Goal: Information Seeking & Learning: Learn about a topic

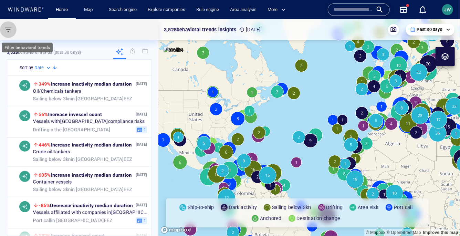
click at [8, 28] on span "button" at bounding box center [8, 29] width 8 height 8
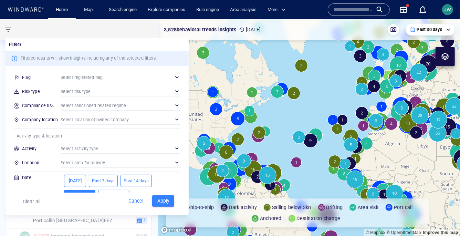
scroll to position [72, 0]
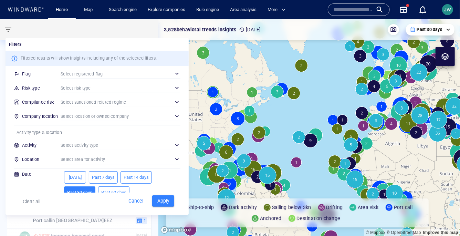
click at [87, 157] on div "​" at bounding box center [121, 159] width 120 height 10
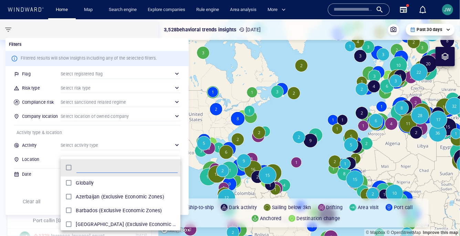
scroll to position [68, 119]
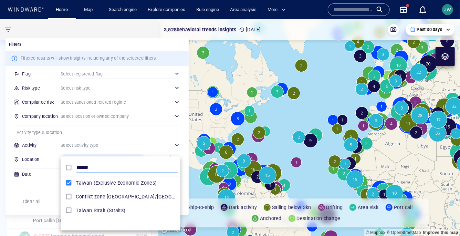
click at [87, 166] on input "******" at bounding box center [126, 167] width 101 height 10
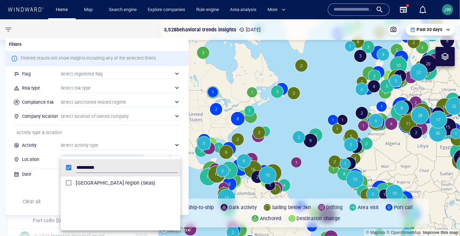
type input "*********"
click at [30, 190] on div at bounding box center [230, 118] width 460 height 236
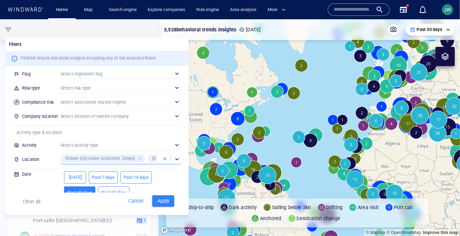
scroll to position [82, 0]
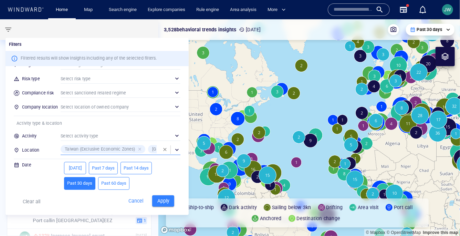
click at [120, 182] on span "Past 60 days" at bounding box center [113, 183] width 25 height 8
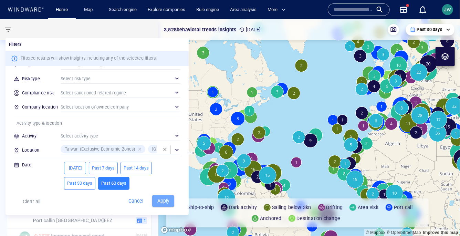
click at [168, 200] on span "Apply" at bounding box center [162, 200] width 15 height 9
type input "**********"
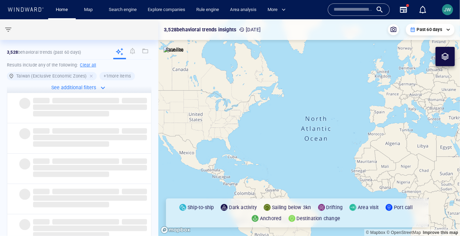
drag, startPoint x: 368, startPoint y: 163, endPoint x: 156, endPoint y: 112, distance: 217.8
click at [156, 112] on div "**********" at bounding box center [230, 127] width 460 height 216
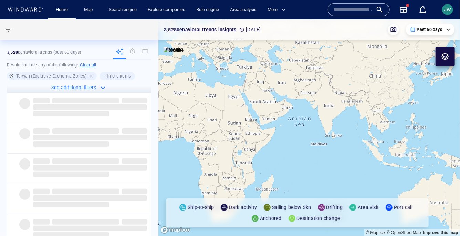
drag, startPoint x: 341, startPoint y: 147, endPoint x: 251, endPoint y: 121, distance: 93.5
click at [251, 121] on canvas "Map" at bounding box center [308, 127] width 301 height 216
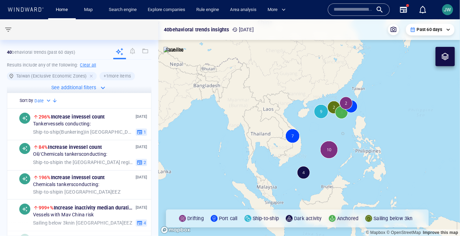
drag, startPoint x: 306, startPoint y: 82, endPoint x: 238, endPoint y: 82, distance: 68.1
click at [238, 82] on canvas "Map" at bounding box center [308, 127] width 301 height 216
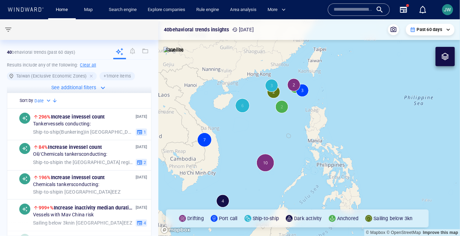
drag, startPoint x: 254, startPoint y: 130, endPoint x: 249, endPoint y: 113, distance: 17.4
click at [249, 113] on canvas "Map" at bounding box center [308, 127] width 301 height 216
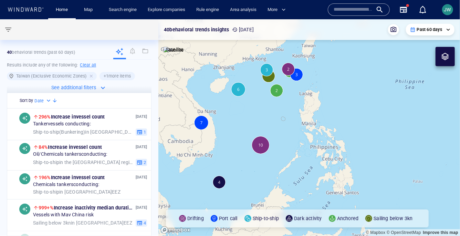
click at [249, 113] on canvas "Map" at bounding box center [308, 127] width 301 height 216
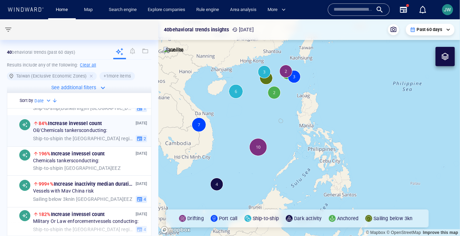
scroll to position [0, 0]
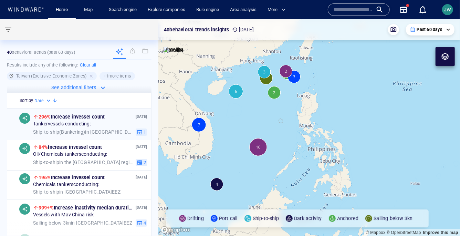
click at [120, 120] on div "296% Increase in vessel count" at bounding box center [83, 116] width 101 height 8
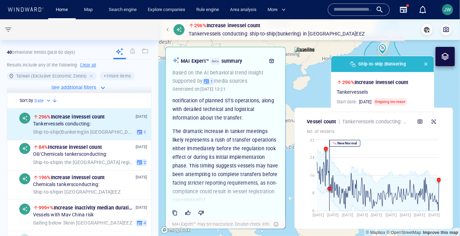
scroll to position [211, 0]
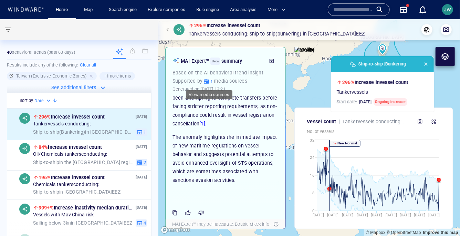
click at [208, 83] on icon "button" at bounding box center [206, 81] width 6 height 6
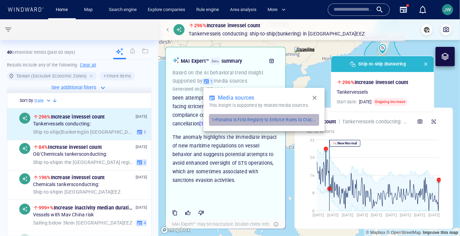
click at [237, 121] on p "1 • Panama is First Registry to Enforce Rules to Crack Down on STS Actions - Th…" at bounding box center [264, 120] width 105 height 6
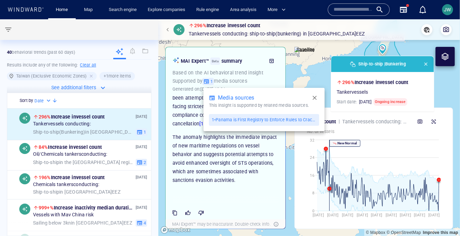
click at [315, 96] on icon "button" at bounding box center [314, 98] width 4 height 4
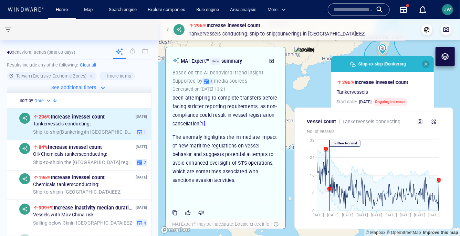
click at [423, 63] on span "button" at bounding box center [426, 64] width 6 height 6
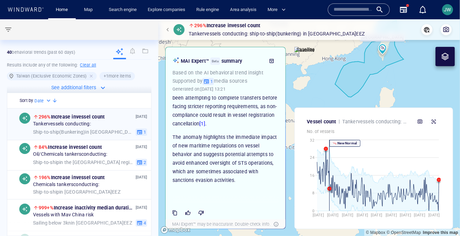
click at [116, 123] on div "Tanker vessels conducting:" at bounding box center [90, 124] width 114 height 6
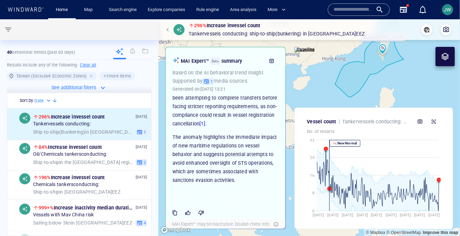
click at [168, 28] on span "button" at bounding box center [168, 30] width 4 height 4
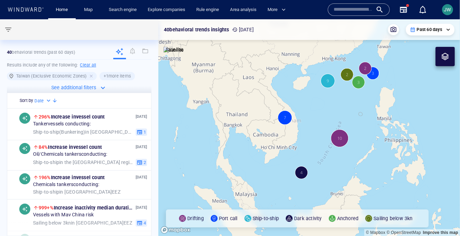
drag, startPoint x: 361, startPoint y: 107, endPoint x: 294, endPoint y: 181, distance: 100.3
click at [294, 181] on canvas "Map" at bounding box center [308, 127] width 301 height 216
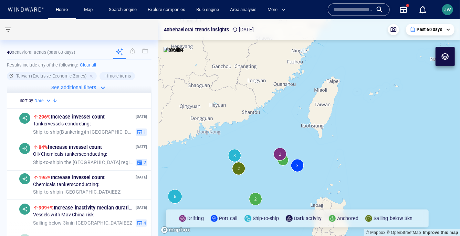
drag, startPoint x: 311, startPoint y: 134, endPoint x: 294, endPoint y: 126, distance: 19.1
click at [294, 126] on canvas "Map" at bounding box center [308, 127] width 301 height 216
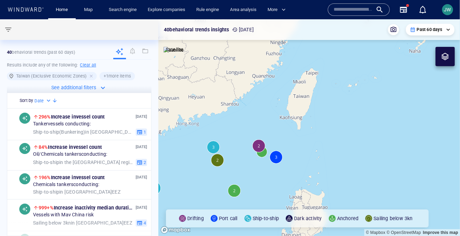
click at [259, 147] on canvas "Map" at bounding box center [308, 127] width 301 height 216
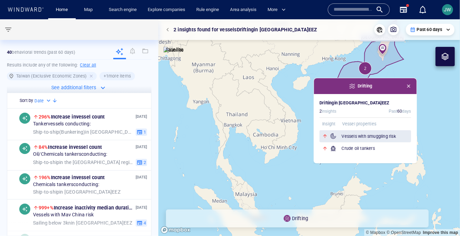
click at [375, 137] on h6 "Vessels with smuggling risk" at bounding box center [375, 136] width 69 height 7
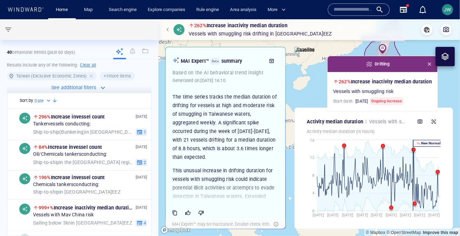
click at [428, 65] on span "button" at bounding box center [429, 64] width 6 height 6
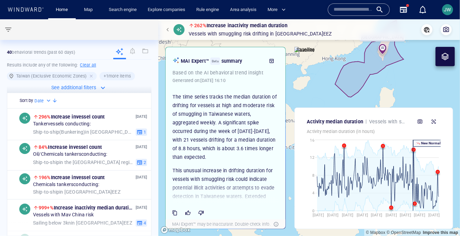
click at [327, 98] on canvas "Map" at bounding box center [308, 127] width 301 height 216
click at [170, 37] on div "262% Increase in activity median duration Vessels with smuggling risk Drifting …" at bounding box center [309, 29] width 290 height 17
click at [168, 28] on span "button" at bounding box center [168, 30] width 4 height 4
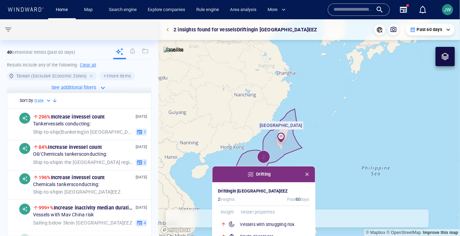
drag, startPoint x: 313, startPoint y: 86, endPoint x: 211, endPoint y: 174, distance: 134.3
click at [211, 174] on canvas "Map" at bounding box center [308, 127] width 301 height 216
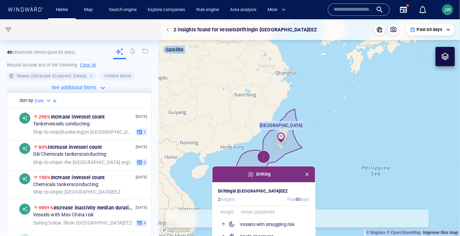
drag, startPoint x: 212, startPoint y: 168, endPoint x: 226, endPoint y: 72, distance: 96.7
click at [227, 67] on div "© Mapbox © OpenStreetMap Improve this map Satellite Taiwan Drifting Drifting in…" at bounding box center [308, 127] width 301 height 216
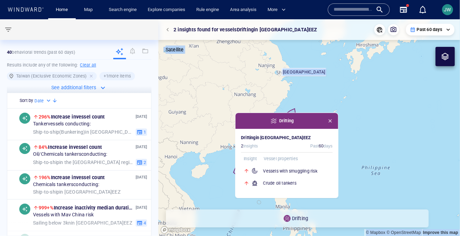
drag, startPoint x: 215, startPoint y: 155, endPoint x: 242, endPoint y: 95, distance: 66.4
click at [242, 95] on canvas "Map" at bounding box center [308, 127] width 301 height 216
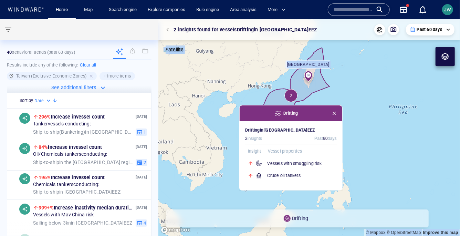
click at [228, 99] on canvas "Map" at bounding box center [308, 127] width 301 height 216
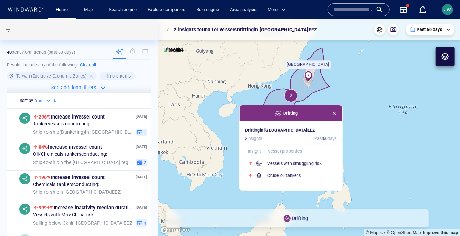
click at [194, 30] on p "2 insights found for vessels Drifting in Taiwan EEZ" at bounding box center [245, 29] width 144 height 7
click at [242, 104] on canvas "Map" at bounding box center [308, 127] width 301 height 216
click at [337, 116] on div "Drifting" at bounding box center [290, 113] width 103 height 16
click at [336, 115] on span "button" at bounding box center [334, 113] width 6 height 6
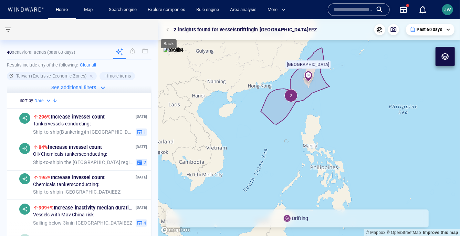
click at [171, 31] on button "button" at bounding box center [169, 30] width 10 height 10
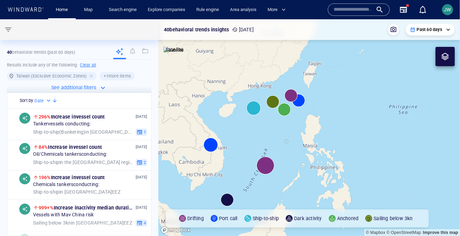
drag, startPoint x: 300, startPoint y: 122, endPoint x: 274, endPoint y: 126, distance: 26.1
click at [274, 126] on canvas "Map" at bounding box center [308, 127] width 301 height 216
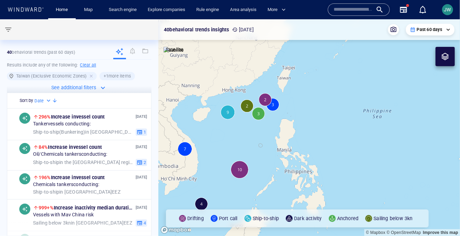
click at [264, 100] on canvas "Map" at bounding box center [308, 127] width 301 height 216
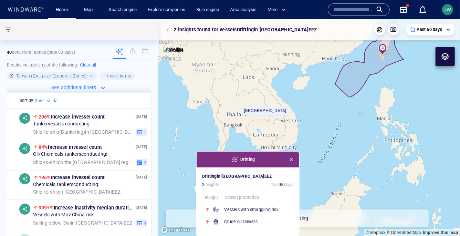
drag, startPoint x: 279, startPoint y: 100, endPoint x: 162, endPoint y: 173, distance: 138.0
click at [162, 173] on canvas "Map" at bounding box center [308, 127] width 301 height 216
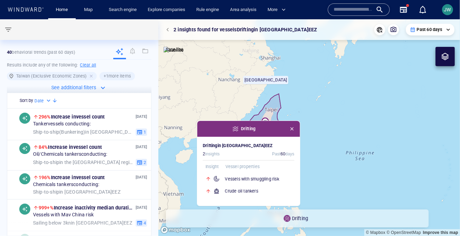
drag, startPoint x: 162, startPoint y: 173, endPoint x: 161, endPoint y: 140, distance: 32.7
click at [161, 140] on canvas "Map" at bounding box center [308, 127] width 301 height 216
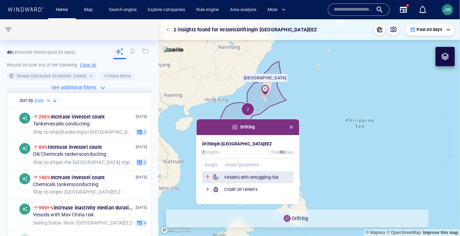
click at [220, 176] on div "Vessels with smuggling risk" at bounding box center [247, 177] width 91 height 12
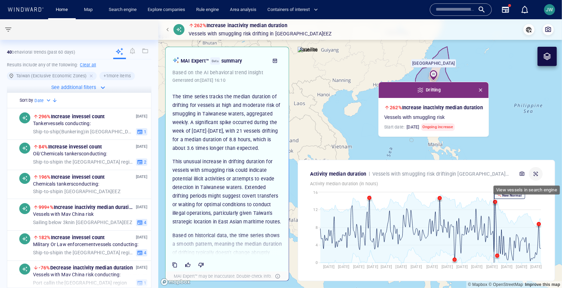
click at [536, 174] on icon "button" at bounding box center [535, 174] width 4 height 4
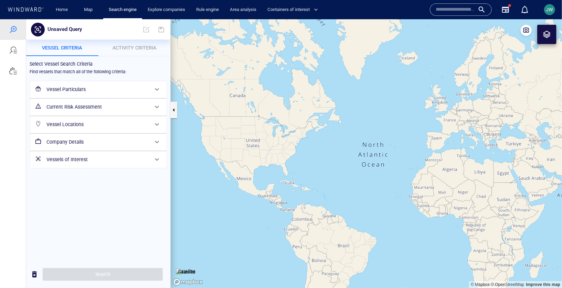
click at [125, 50] on p "Activity Criteria" at bounding box center [135, 47] width 64 height 8
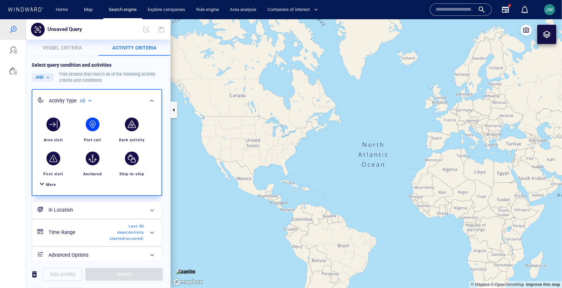
click at [93, 135] on div "Port call" at bounding box center [92, 140] width 23 height 12
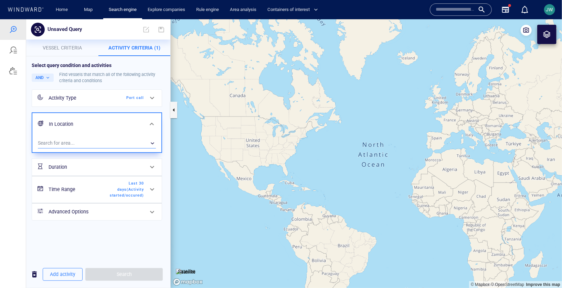
click at [86, 142] on div "​" at bounding box center [97, 143] width 118 height 10
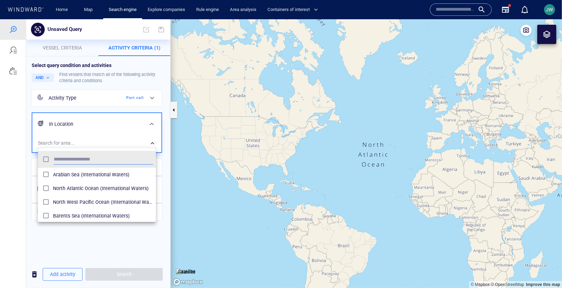
scroll to position [68, 118]
type input "******"
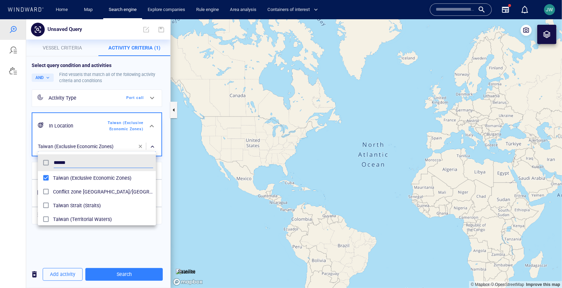
click at [12, 128] on div at bounding box center [281, 153] width 562 height 269
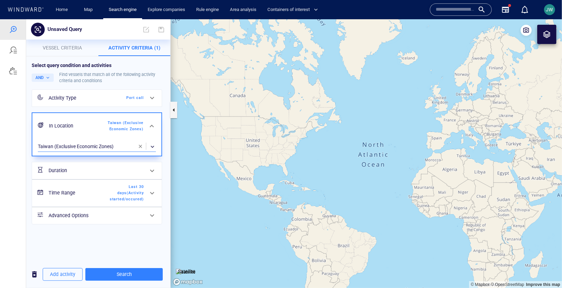
click at [99, 191] on h6 "Time Range" at bounding box center [76, 192] width 56 height 9
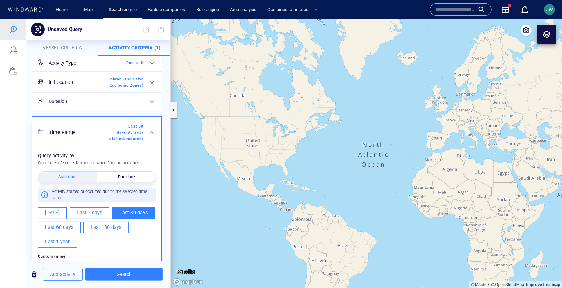
scroll to position [36, 0]
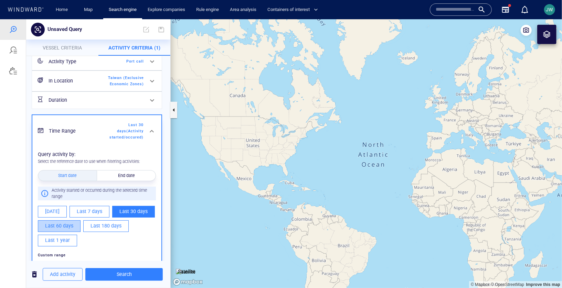
click at [64, 222] on span "Last 60 days" at bounding box center [59, 226] width 28 height 9
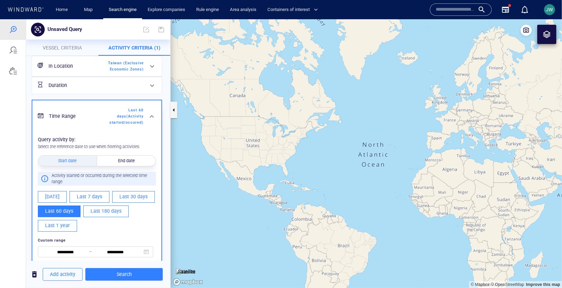
scroll to position [53, 0]
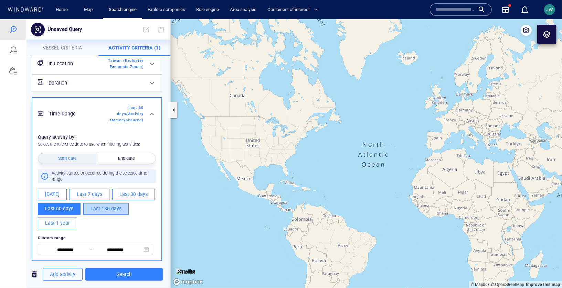
click at [95, 211] on span "Last 180 days" at bounding box center [105, 208] width 31 height 9
type input "**********"
click at [15, 187] on div at bounding box center [13, 153] width 26 height 269
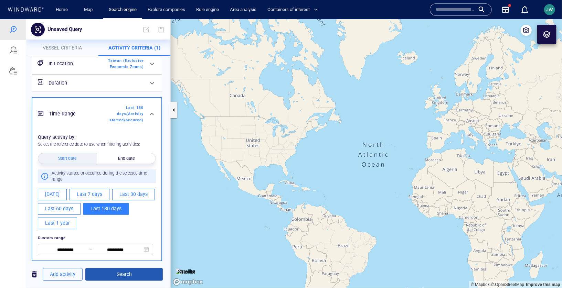
click at [120, 277] on span "Search" at bounding box center [124, 274] width 66 height 9
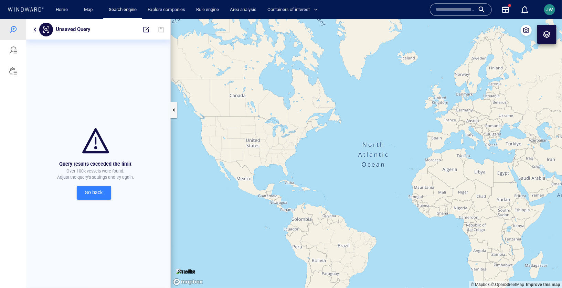
click at [32, 24] on div "Unsaved Query" at bounding box center [98, 29] width 144 height 20
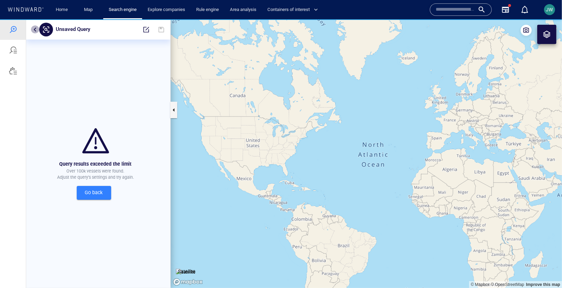
click at [34, 26] on button "button" at bounding box center [35, 29] width 8 height 8
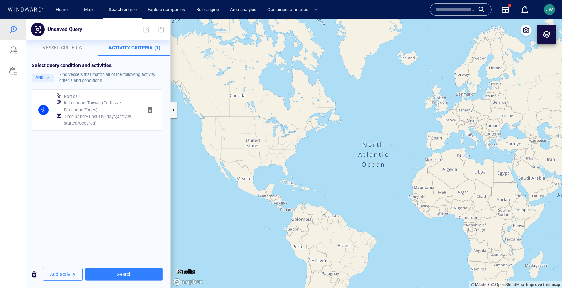
click at [69, 52] on button "Vessel criteria" at bounding box center [62, 47] width 72 height 17
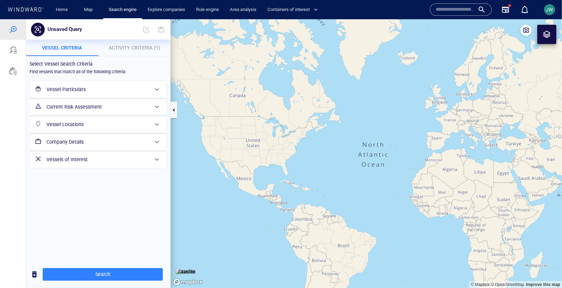
click at [88, 109] on h6 "Current Risk Assessment" at bounding box center [97, 107] width 102 height 9
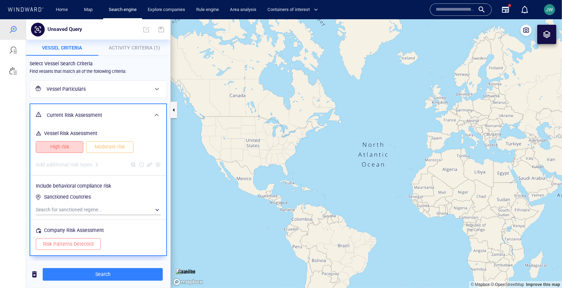
click at [71, 150] on span "High risk" at bounding box center [59, 146] width 33 height 9
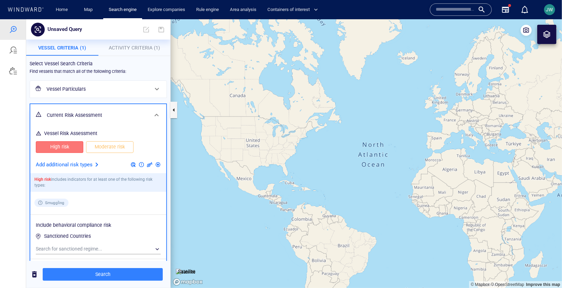
click at [95, 149] on span "Moderate risk" at bounding box center [109, 146] width 33 height 9
click at [94, 168] on div at bounding box center [97, 164] width 8 height 8
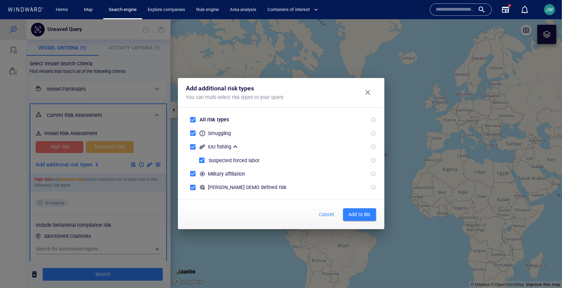
click at [370, 216] on span "Add to list" at bounding box center [359, 214] width 22 height 9
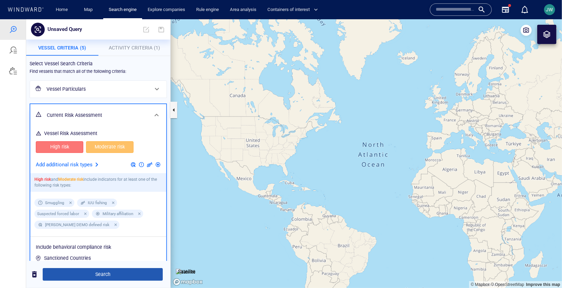
click at [132, 272] on span "Search" at bounding box center [102, 274] width 109 height 9
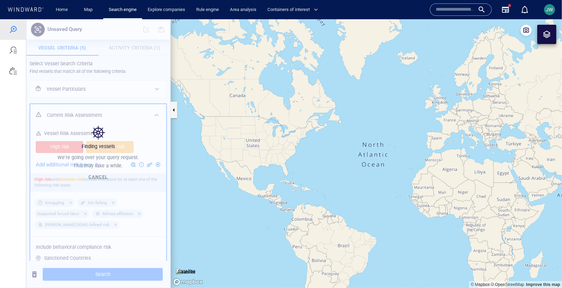
drag, startPoint x: 466, startPoint y: 238, endPoint x: 208, endPoint y: 159, distance: 269.1
click at [208, 159] on canvas "Map" at bounding box center [366, 153] width 391 height 269
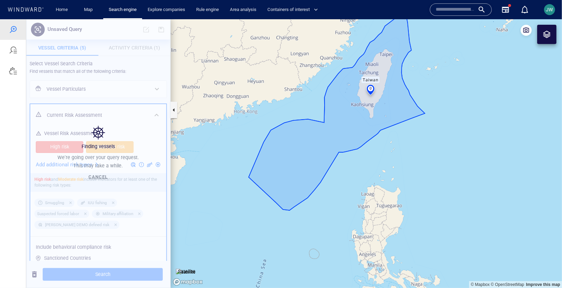
drag, startPoint x: 429, startPoint y: 102, endPoint x: 396, endPoint y: 133, distance: 45.3
click at [396, 133] on canvas "Map" at bounding box center [366, 153] width 391 height 269
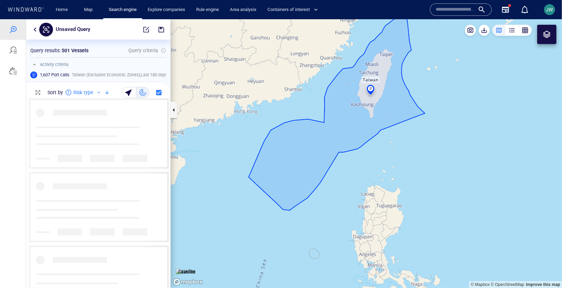
scroll to position [190, 144]
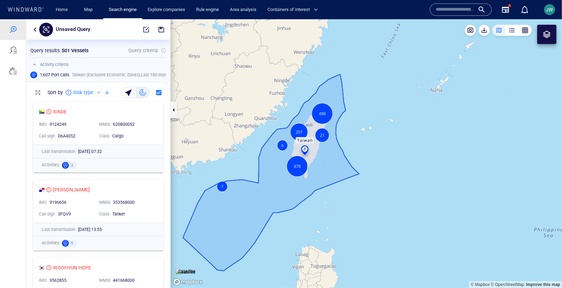
drag, startPoint x: 398, startPoint y: 126, endPoint x: 365, endPoint y: 157, distance: 44.5
click at [365, 157] on canvas "Map" at bounding box center [366, 153] width 391 height 269
click at [36, 30] on button "button" at bounding box center [35, 29] width 8 height 8
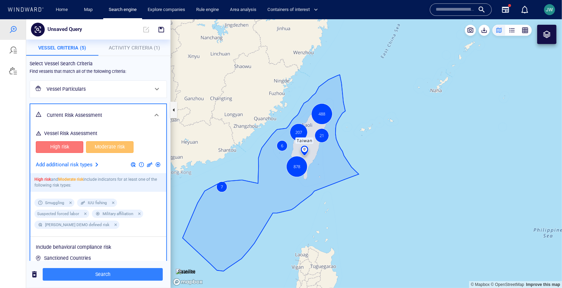
click at [87, 161] on p "Add additional risk types" at bounding box center [64, 164] width 57 height 9
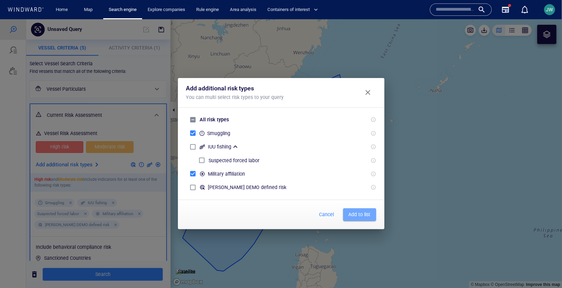
click at [358, 215] on span "Add to list" at bounding box center [359, 214] width 22 height 9
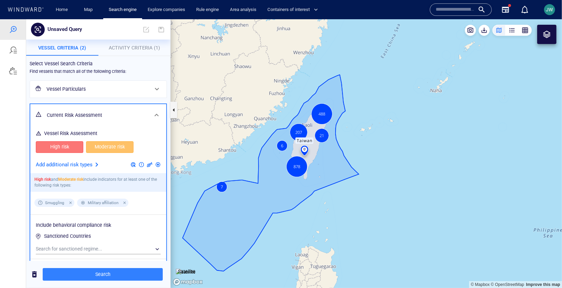
click at [120, 145] on span "Moderate risk" at bounding box center [109, 146] width 33 height 9
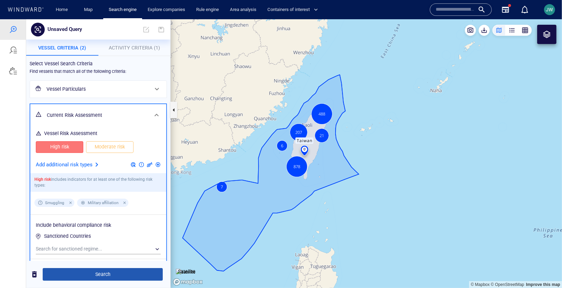
click at [110, 277] on span "Search" at bounding box center [102, 274] width 109 height 9
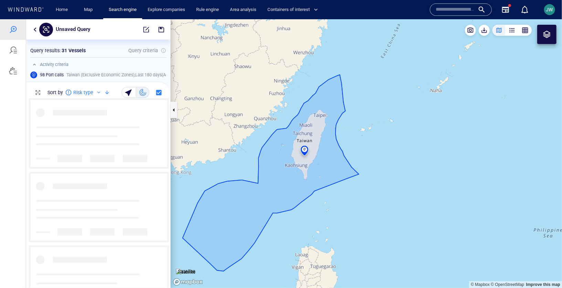
scroll to position [190, 144]
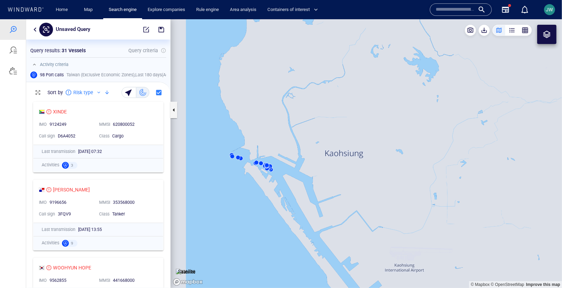
drag, startPoint x: 242, startPoint y: 182, endPoint x: 290, endPoint y: 163, distance: 51.5
click at [290, 163] on canvas "Map" at bounding box center [366, 153] width 391 height 269
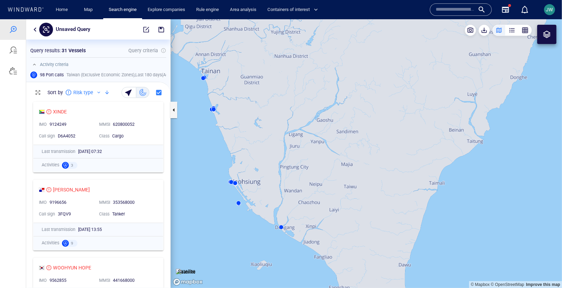
click at [36, 32] on button "button" at bounding box center [35, 29] width 8 height 8
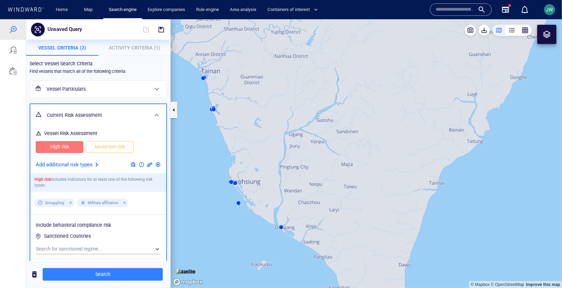
click at [136, 46] on span "Activity Criteria (1)" at bounding box center [134, 48] width 51 height 6
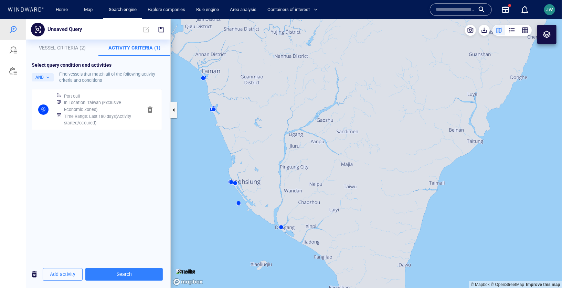
click at [129, 96] on div "Port call" at bounding box center [101, 96] width 76 height 10
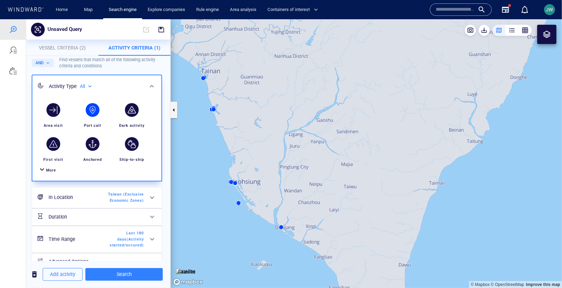
scroll to position [28, 0]
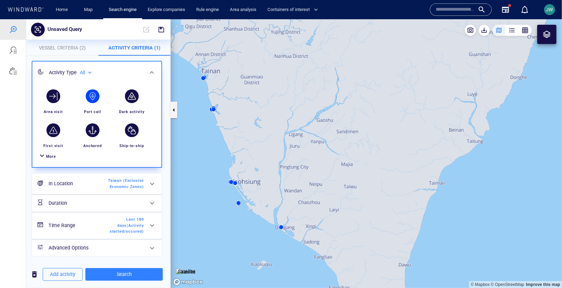
click at [94, 186] on h6 "In Location" at bounding box center [76, 183] width 56 height 9
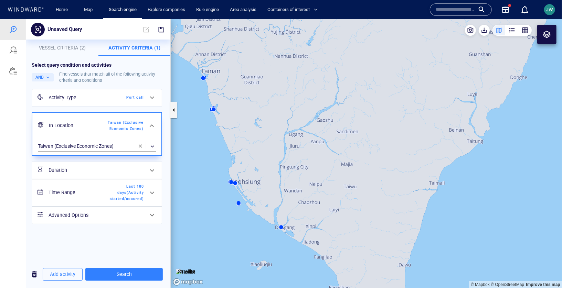
scroll to position [0, 0]
click at [139, 148] on span "button" at bounding box center [141, 146] width 6 height 6
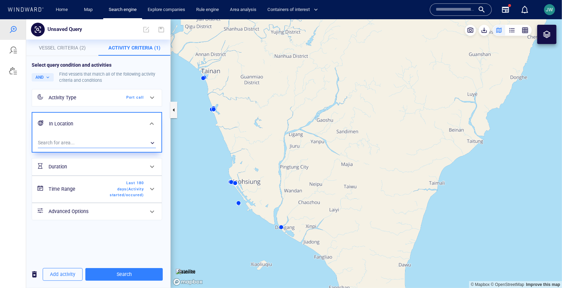
click at [115, 142] on div "​" at bounding box center [97, 143] width 118 height 10
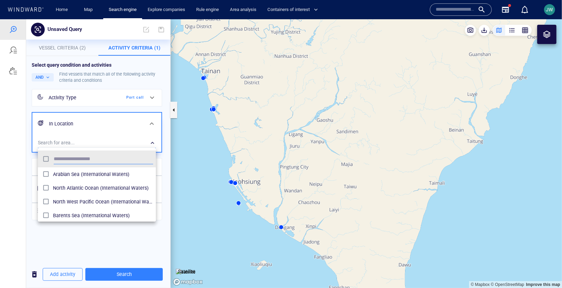
scroll to position [68, 118]
type input "****"
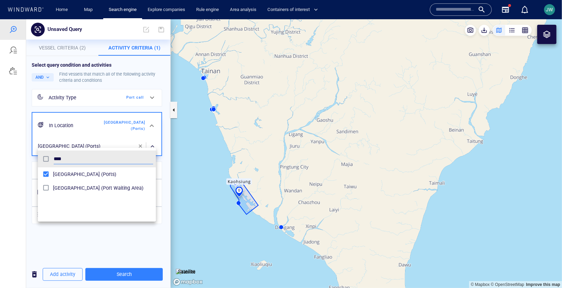
click at [116, 275] on div at bounding box center [281, 153] width 562 height 269
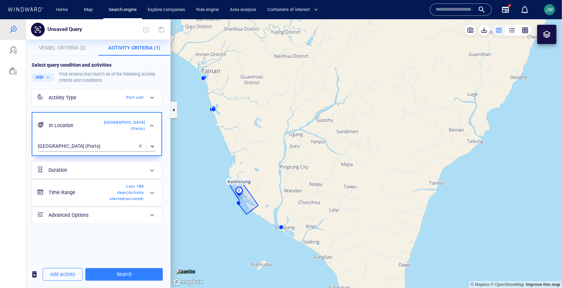
click at [114, 273] on span "Search" at bounding box center [124, 274] width 66 height 9
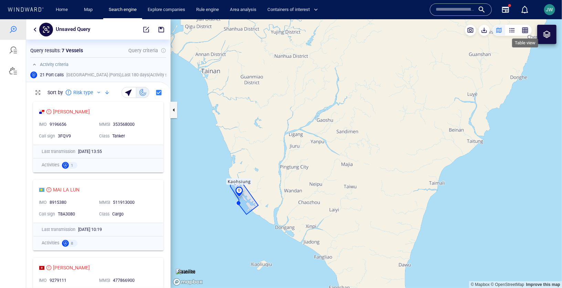
click at [524, 30] on div "button" at bounding box center [524, 29] width 7 height 7
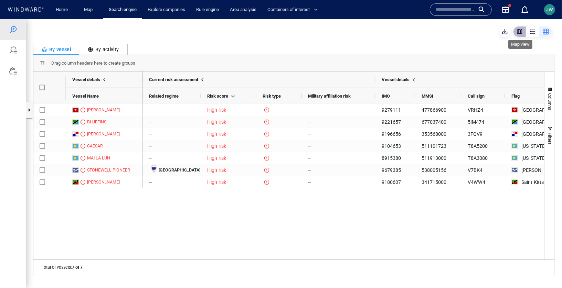
click at [518, 32] on div "button" at bounding box center [519, 31] width 7 height 7
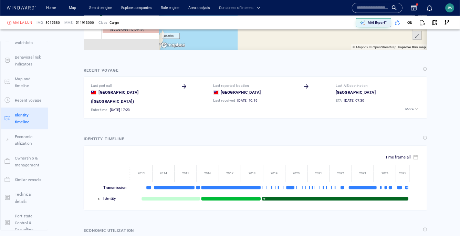
scroll to position [769, 0]
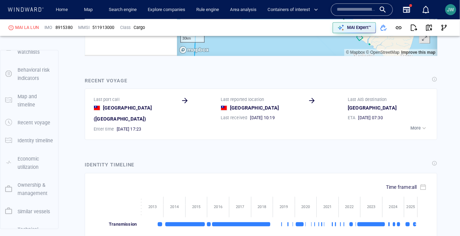
scroll to position [91607, 0]
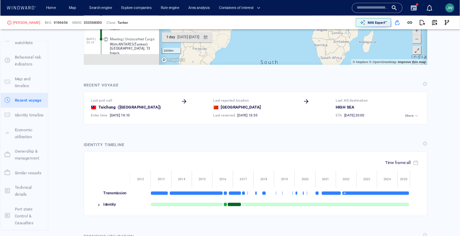
scroll to position [828, 0]
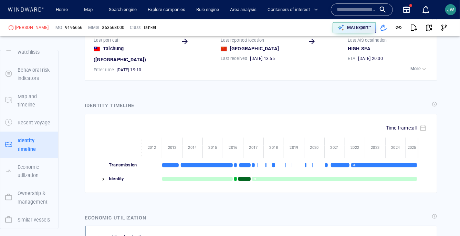
scroll to position [104, 0]
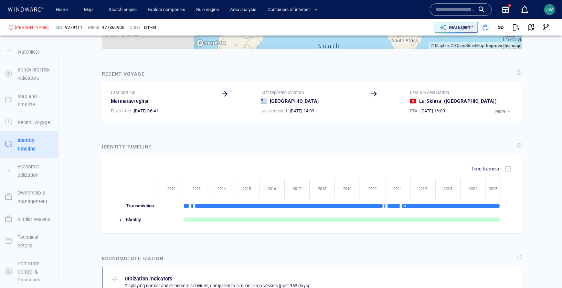
scroll to position [3492, 0]
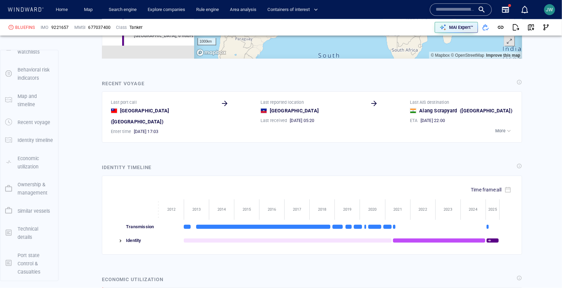
scroll to position [791, 0]
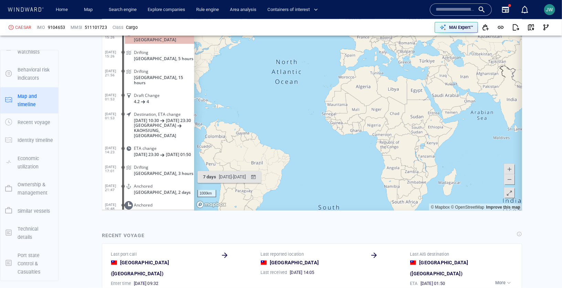
scroll to position [846, 0]
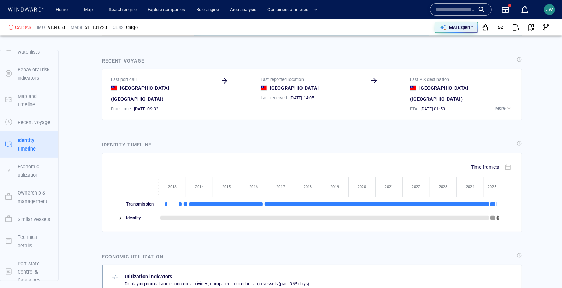
scroll to position [852, 0]
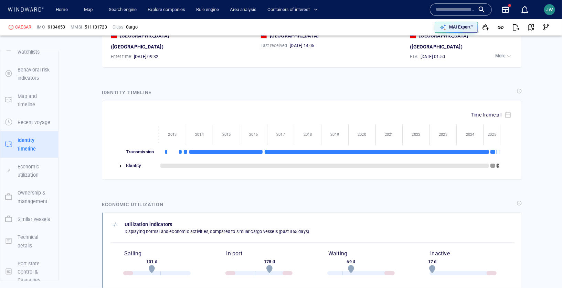
click at [122, 163] on img at bounding box center [121, 166] width 6 height 6
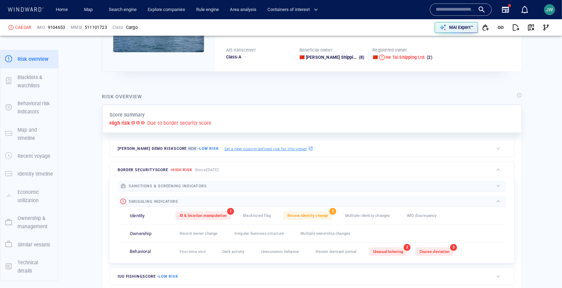
scroll to position [98, 0]
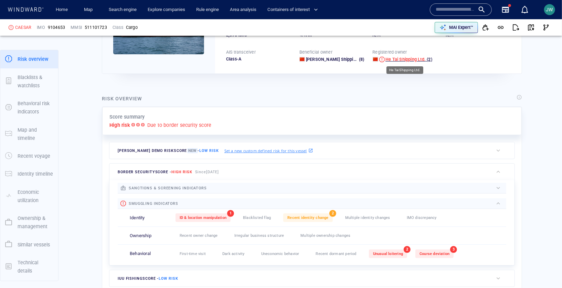
click at [393, 60] on span "He Tai Shipping Ltd." at bounding box center [405, 59] width 40 height 5
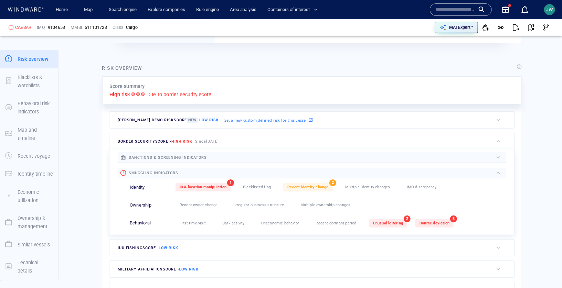
scroll to position [129, 0]
click at [130, 140] on span "border security score - High risk" at bounding box center [155, 142] width 75 height 4
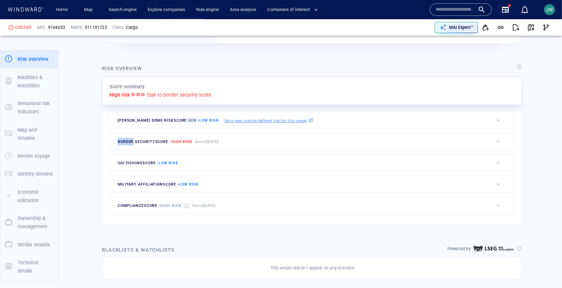
click at [130, 140] on span "border security score - High risk" at bounding box center [155, 142] width 75 height 4
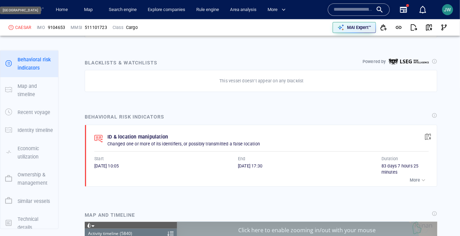
scroll to position [443, 0]
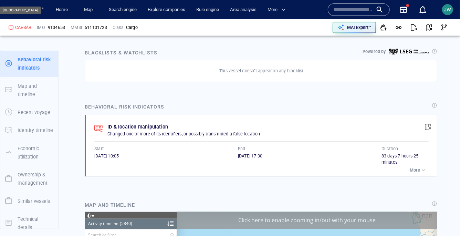
click at [425, 170] on div "button" at bounding box center [423, 169] width 7 height 7
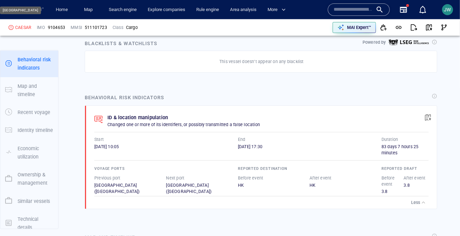
scroll to position [457, 0]
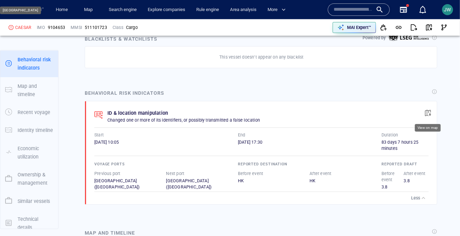
click at [430, 114] on span "button" at bounding box center [427, 112] width 7 height 7
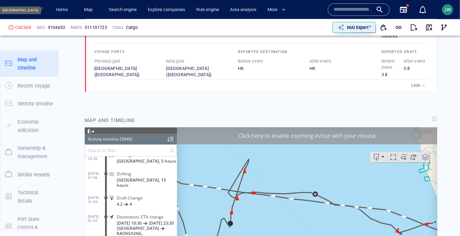
scroll to position [108608, 0]
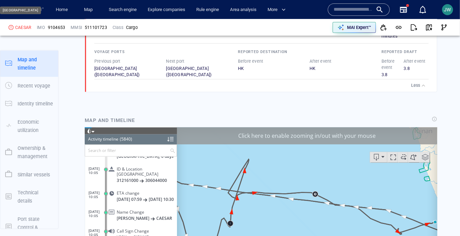
click at [378, 138] on div "Click here to enable zooming in/out with your mouse" at bounding box center [306, 135] width 260 height 17
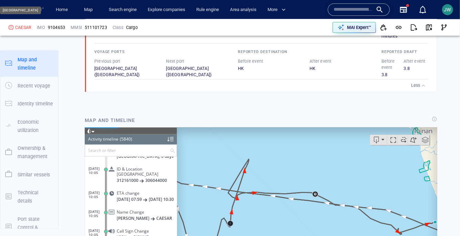
scroll to position [637, 0]
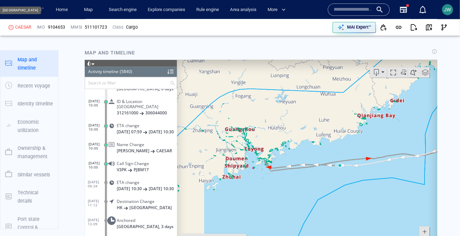
drag, startPoint x: 344, startPoint y: 173, endPoint x: 272, endPoint y: 173, distance: 72.2
click at [271, 173] on canvas "Map" at bounding box center [306, 166] width 260 height 213
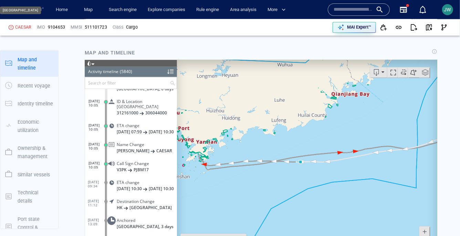
drag, startPoint x: 261, startPoint y: 181, endPoint x: 300, endPoint y: 179, distance: 38.9
click at [300, 179] on canvas "Map" at bounding box center [306, 166] width 260 height 213
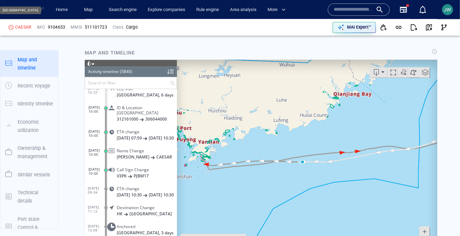
scroll to position [108607, 0]
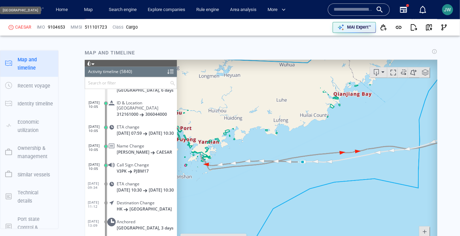
click at [89, 63] on span at bounding box center [88, 63] width 5 height 5
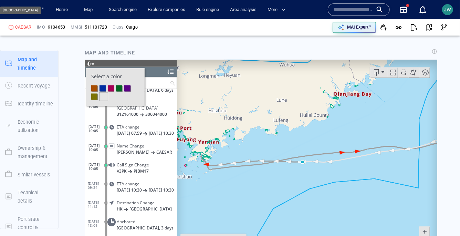
click at [109, 85] on li at bounding box center [110, 88] width 6 height 6
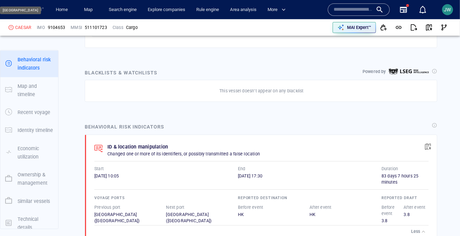
scroll to position [462, 0]
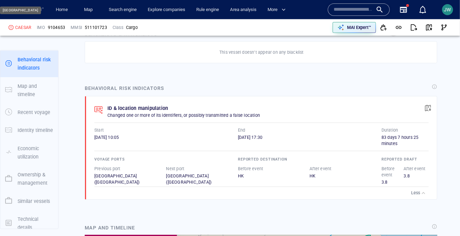
click at [127, 83] on div "Behavioral risk indicators" at bounding box center [125, 89] width 84 height 12
click at [423, 193] on div "button" at bounding box center [423, 193] width 7 height 7
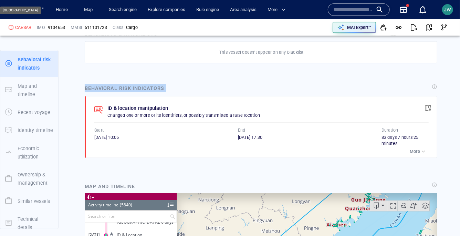
click at [422, 148] on div "button" at bounding box center [423, 151] width 7 height 7
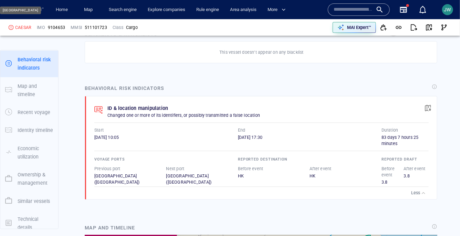
click at [172, 110] on div "ID & location manipulation" at bounding box center [244, 108] width 276 height 11
drag, startPoint x: 166, startPoint y: 106, endPoint x: 108, endPoint y: 104, distance: 58.5
click at [108, 104] on p "ID & location manipulation" at bounding box center [137, 108] width 61 height 8
click at [112, 107] on p "ID & location manipulation" at bounding box center [137, 108] width 61 height 8
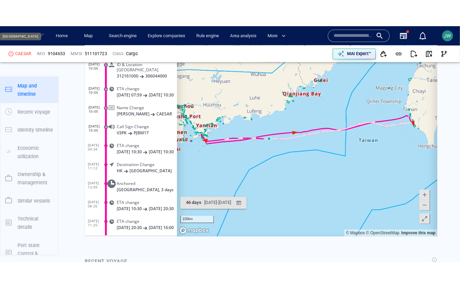
scroll to position [694, 0]
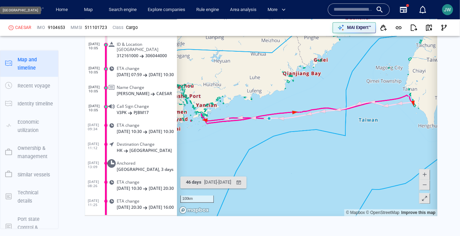
click at [425, 198] on span at bounding box center [424, 198] width 7 height 10
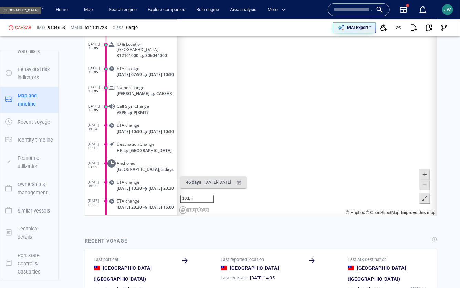
scroll to position [52, 0]
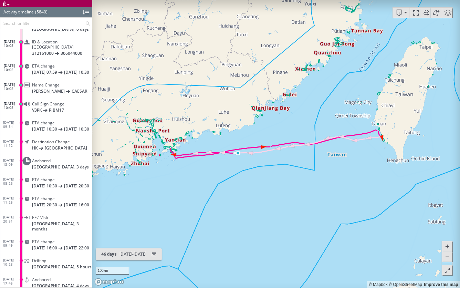
click at [449, 244] on span at bounding box center [446, 246] width 7 height 10
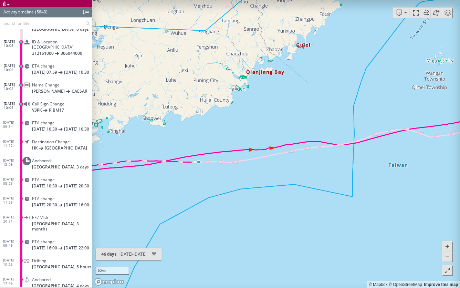
click at [446, 257] on span at bounding box center [446, 256] width 7 height 10
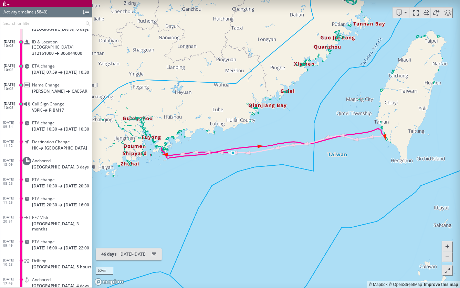
click at [450, 258] on span at bounding box center [446, 256] width 7 height 10
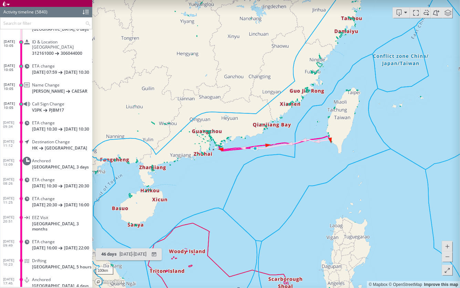
click at [448, 244] on span at bounding box center [446, 246] width 7 height 10
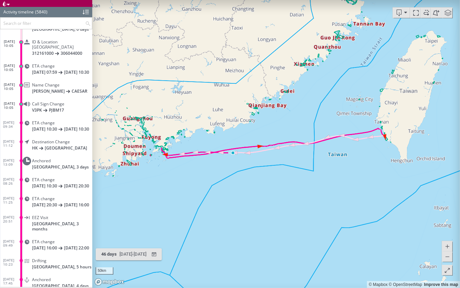
click at [417, 13] on span at bounding box center [415, 13] width 10 height 10
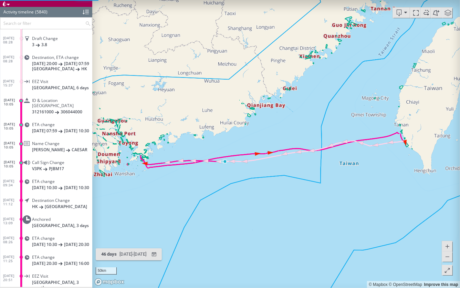
scroll to position [108558, 0]
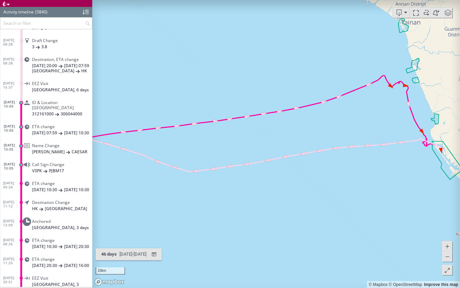
drag, startPoint x: 438, startPoint y: 105, endPoint x: 363, endPoint y: 91, distance: 76.6
click at [362, 91] on canvas "Map" at bounding box center [275, 144] width 367 height 288
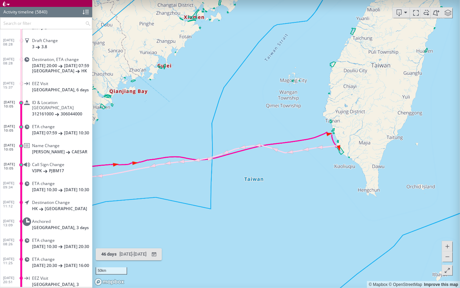
drag, startPoint x: 270, startPoint y: 187, endPoint x: 323, endPoint y: 153, distance: 63.0
click at [323, 152] on canvas "Map" at bounding box center [275, 144] width 367 height 288
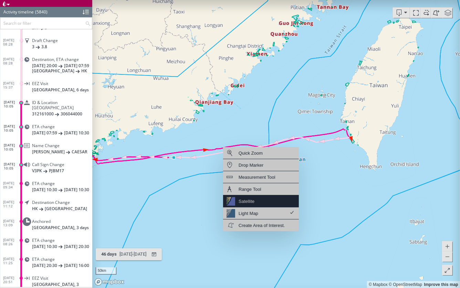
click at [264, 203] on div "Satellite" at bounding box center [261, 201] width 76 height 12
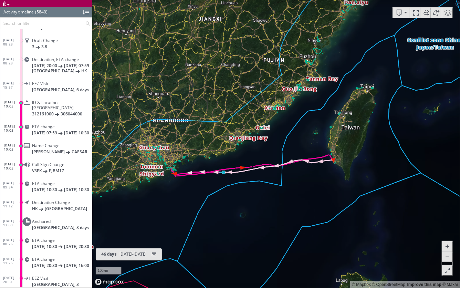
click at [447, 14] on span at bounding box center [447, 13] width 10 height 10
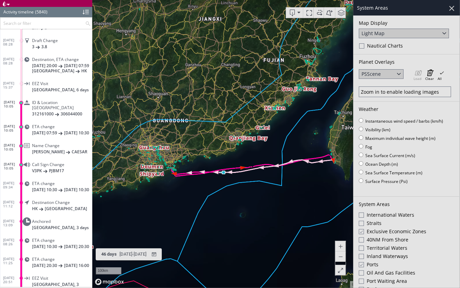
click at [451, 7] on div at bounding box center [451, 8] width 12 height 12
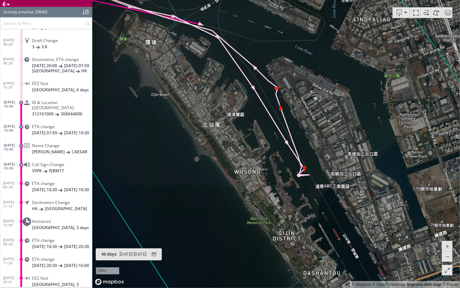
drag, startPoint x: 255, startPoint y: 97, endPoint x: 336, endPoint y: 153, distance: 98.8
click at [336, 153] on canvas "Map" at bounding box center [275, 144] width 367 height 288
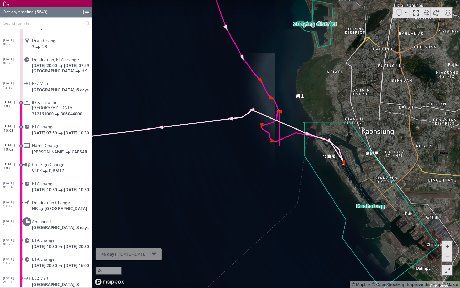
click at [116, 254] on span "46 days" at bounding box center [108, 253] width 15 height 5
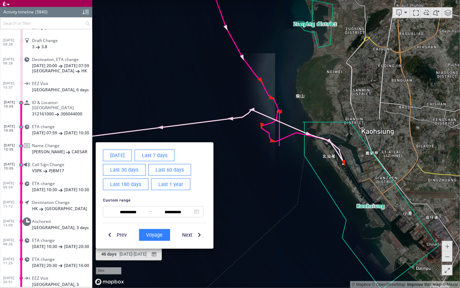
click at [169, 171] on span "Last 60 days" at bounding box center [169, 169] width 28 height 9
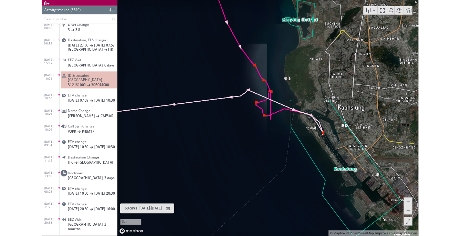
scroll to position [108608, 0]
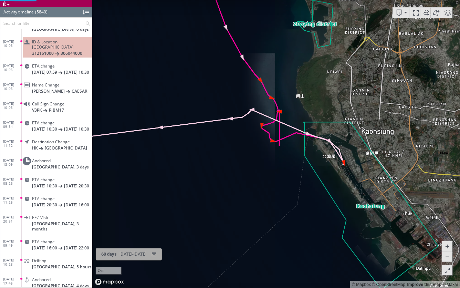
click at [112, 259] on div "60 days" at bounding box center [109, 254] width 18 height 11
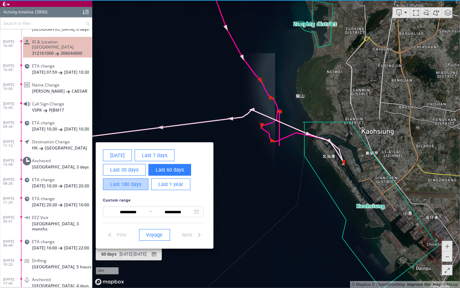
click at [129, 182] on span "Last 180 days" at bounding box center [125, 184] width 31 height 9
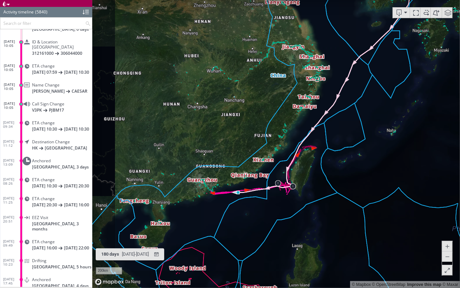
drag, startPoint x: 229, startPoint y: 275, endPoint x: 223, endPoint y: 217, distance: 58.8
click at [223, 217] on canvas "Map" at bounding box center [275, 144] width 367 height 288
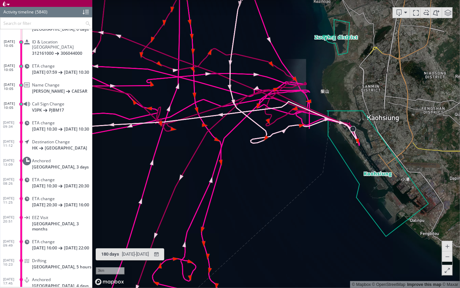
drag, startPoint x: 310, startPoint y: 166, endPoint x: 255, endPoint y: 184, distance: 58.3
click at [254, 185] on canvas "Map" at bounding box center [275, 144] width 367 height 288
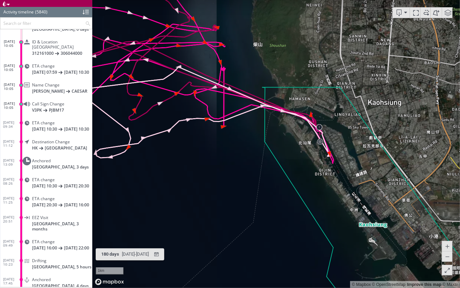
drag, startPoint x: 270, startPoint y: 166, endPoint x: 217, endPoint y: 187, distance: 57.4
click at [217, 187] on canvas "Map" at bounding box center [275, 144] width 367 height 288
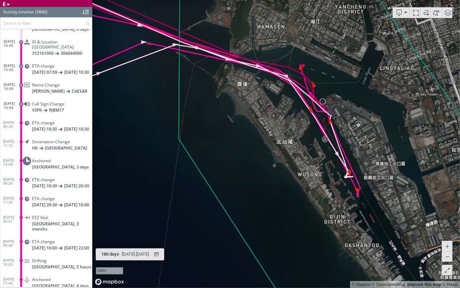
drag, startPoint x: 243, startPoint y: 169, endPoint x: 166, endPoint y: 215, distance: 89.8
click at [166, 215] on canvas "Map" at bounding box center [275, 144] width 367 height 288
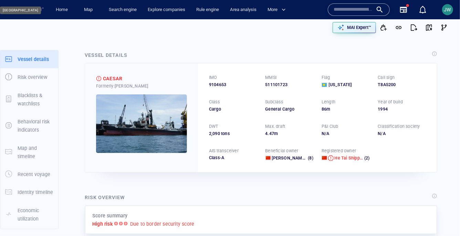
click at [286, 86] on div "511101723" at bounding box center [289, 85] width 48 height 6
copy div "511101723"
click at [356, 6] on input "text" at bounding box center [352, 9] width 39 height 10
paste input "*********"
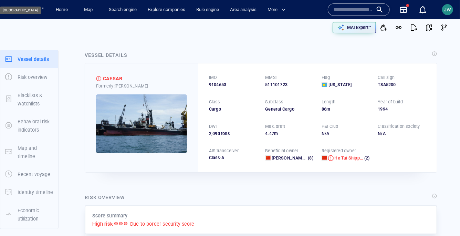
type input "*********"
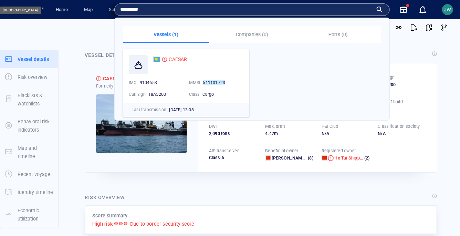
click at [129, 13] on input "*********" at bounding box center [246, 9] width 252 height 10
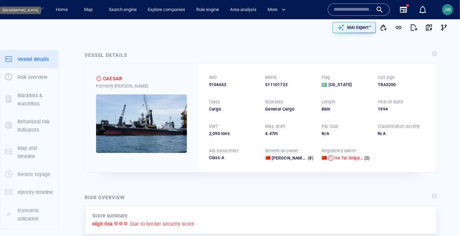
click at [270, 83] on div "511101723" at bounding box center [289, 85] width 48 height 6
copy div "511101723"
click at [427, 29] on span "button" at bounding box center [428, 27] width 7 height 7
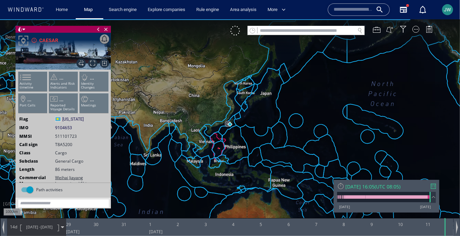
click at [289, 28] on input "text" at bounding box center [305, 30] width 97 height 9
paste input "*********"
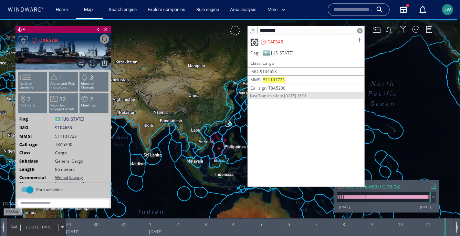
type input "*********"
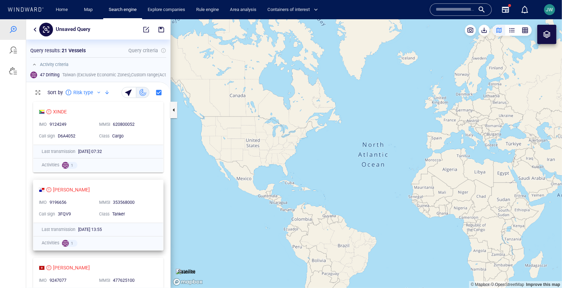
drag, startPoint x: 438, startPoint y: 142, endPoint x: 44, endPoint y: 197, distance: 397.6
click at [44, 197] on div "Unsaved Query Something went wrong An error occurred while searching for the en…" at bounding box center [281, 153] width 562 height 269
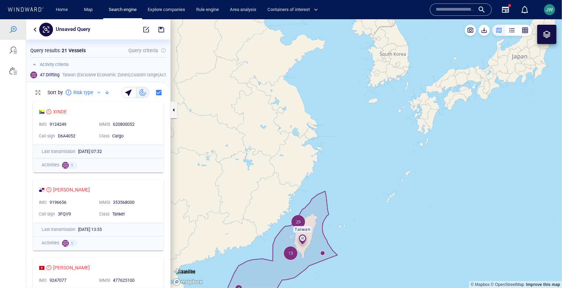
drag, startPoint x: 283, startPoint y: 233, endPoint x: 284, endPoint y: 134, distance: 98.4
click at [283, 134] on canvas "Map" at bounding box center [366, 153] width 391 height 269
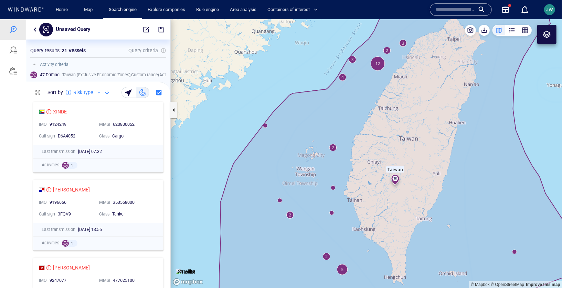
drag, startPoint x: 296, startPoint y: 160, endPoint x: 247, endPoint y: 106, distance: 72.6
click at [247, 105] on canvas "Map" at bounding box center [366, 153] width 391 height 269
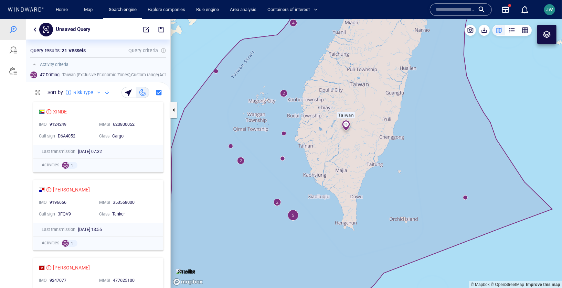
click at [465, 197] on canvas "Map" at bounding box center [366, 153] width 391 height 269
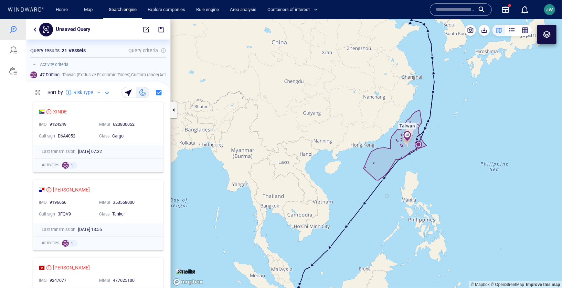
click at [419, 143] on canvas "Map" at bounding box center [366, 153] width 391 height 269
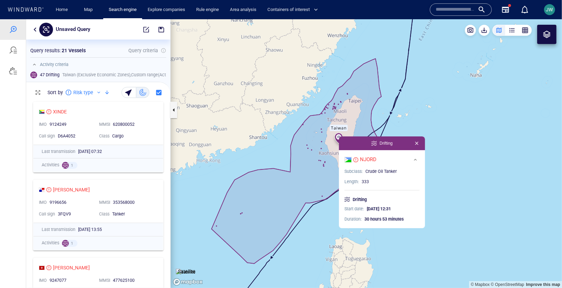
drag, startPoint x: 400, startPoint y: 147, endPoint x: 423, endPoint y: 94, distance: 57.6
click at [423, 94] on canvas "Map" at bounding box center [366, 153] width 391 height 269
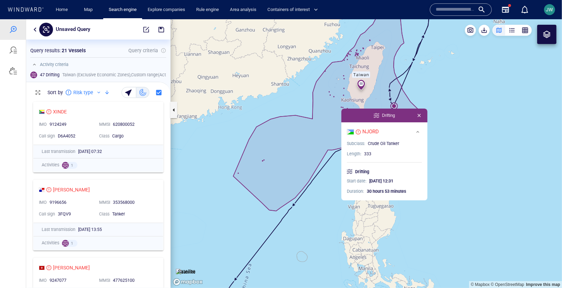
drag, startPoint x: 396, startPoint y: 100, endPoint x: 413, endPoint y: 73, distance: 31.8
click at [413, 73] on canvas "Map" at bounding box center [366, 153] width 391 height 269
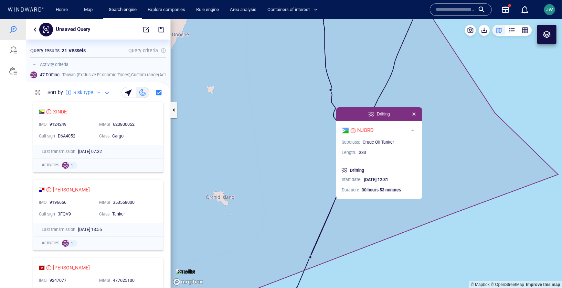
drag, startPoint x: 397, startPoint y: 82, endPoint x: 415, endPoint y: 38, distance: 47.3
click at [415, 38] on canvas "Map" at bounding box center [366, 153] width 391 height 269
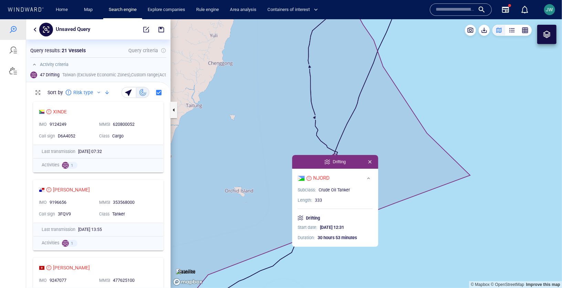
drag, startPoint x: 249, startPoint y: 138, endPoint x: 248, endPoint y: 157, distance: 18.9
click at [248, 157] on canvas "Map" at bounding box center [366, 153] width 391 height 269
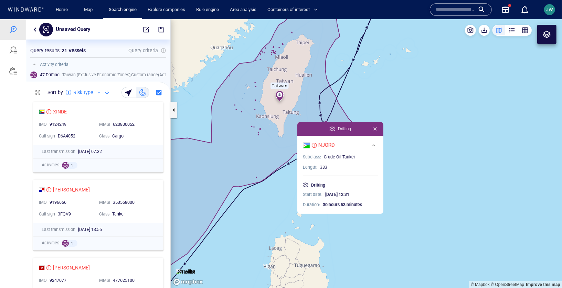
drag, startPoint x: 352, startPoint y: 174, endPoint x: 442, endPoint y: 114, distance: 107.6
click at [442, 114] on canvas "Map" at bounding box center [366, 153] width 391 height 269
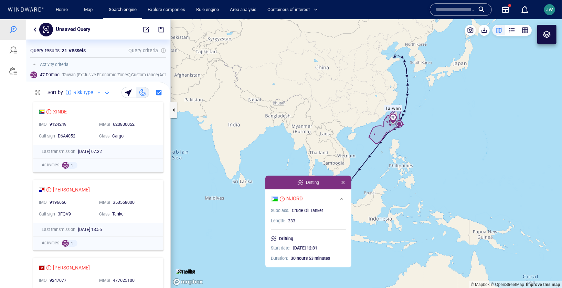
drag, startPoint x: 449, startPoint y: 107, endPoint x: 324, endPoint y: 169, distance: 139.8
click at [323, 170] on canvas "Map" at bounding box center [366, 153] width 391 height 269
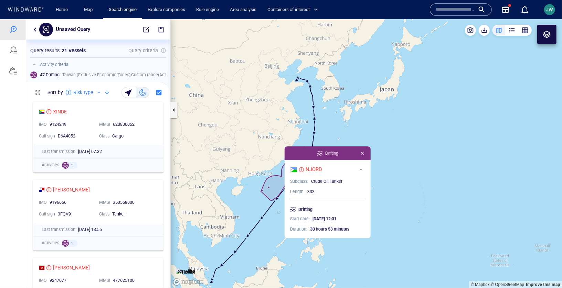
drag, startPoint x: 324, startPoint y: 169, endPoint x: 349, endPoint y: 138, distance: 40.4
click at [349, 138] on canvas "Map" at bounding box center [366, 153] width 391 height 269
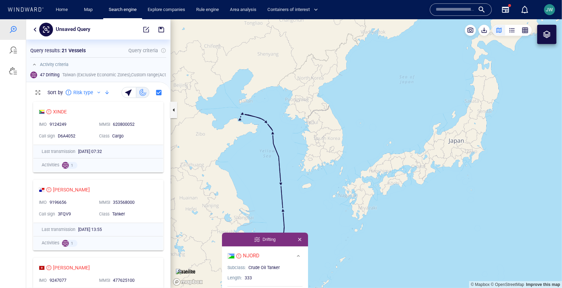
drag, startPoint x: 246, startPoint y: 213, endPoint x: 256, endPoint y: 98, distance: 115.3
click at [256, 98] on canvas "Map" at bounding box center [366, 153] width 391 height 269
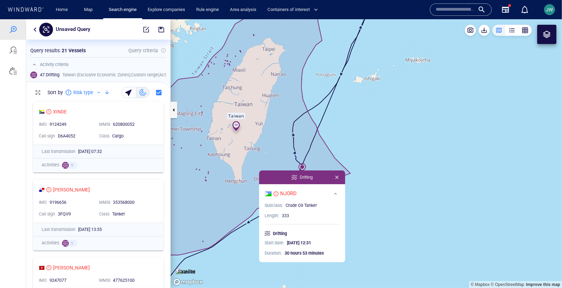
drag, startPoint x: 251, startPoint y: 228, endPoint x: 258, endPoint y: 93, distance: 135.7
click at [258, 93] on canvas "Map" at bounding box center [366, 153] width 391 height 269
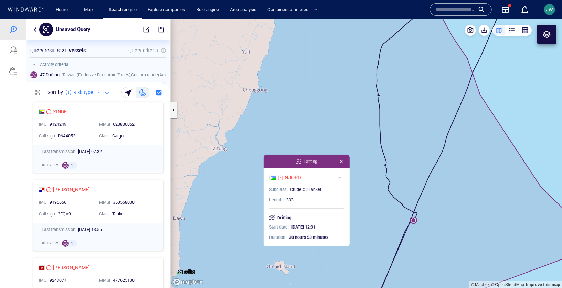
drag, startPoint x: 310, startPoint y: 189, endPoint x: 205, endPoint y: 120, distance: 125.7
click at [203, 120] on canvas "Map" at bounding box center [366, 153] width 391 height 269
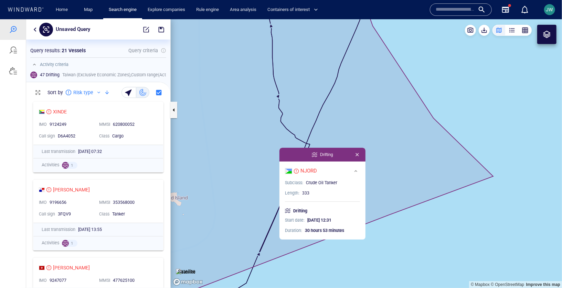
drag, startPoint x: 295, startPoint y: 140, endPoint x: 295, endPoint y: 101, distance: 38.5
click at [295, 101] on canvas "Map" at bounding box center [366, 153] width 391 height 269
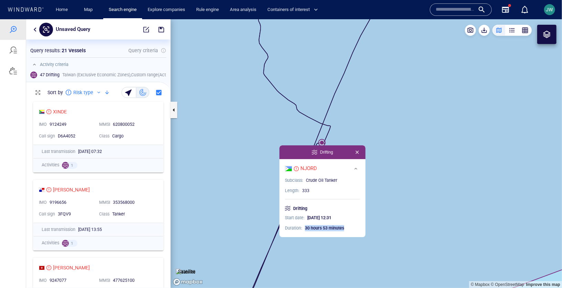
drag, startPoint x: 305, startPoint y: 227, endPoint x: 353, endPoint y: 228, distance: 47.8
click at [353, 228] on p "30 hours 53 minutes" at bounding box center [332, 228] width 55 height 6
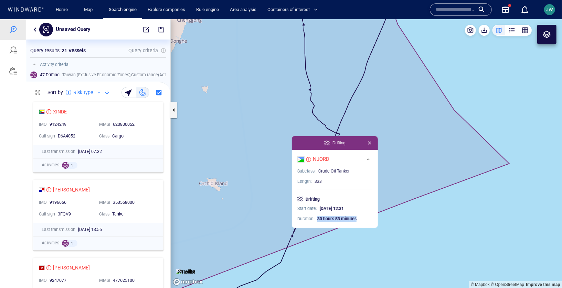
drag, startPoint x: 334, startPoint y: 85, endPoint x: 333, endPoint y: 94, distance: 9.3
click at [333, 94] on canvas "Map" at bounding box center [366, 153] width 391 height 269
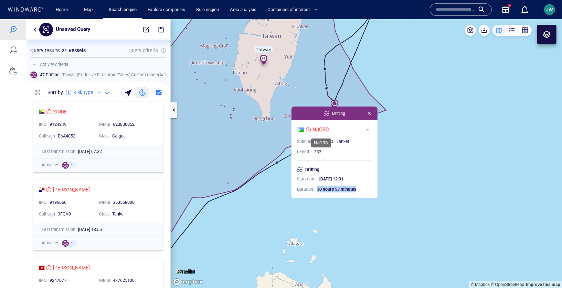
click at [324, 130] on div "NJORD" at bounding box center [320, 129] width 17 height 7
